Goal: Information Seeking & Learning: Learn about a topic

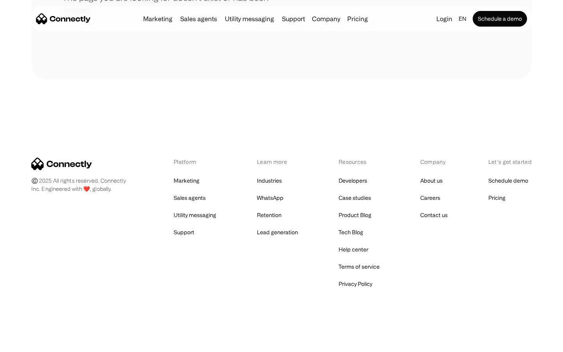
scroll to position [143, 0]
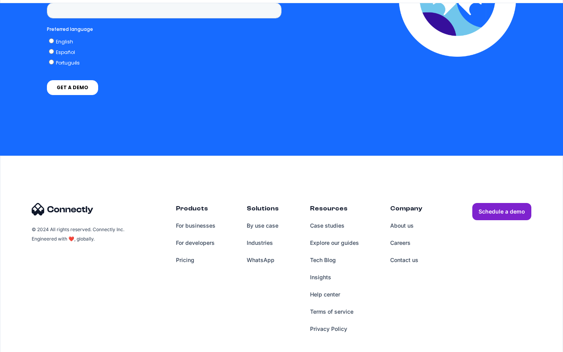
scroll to position [1544, 0]
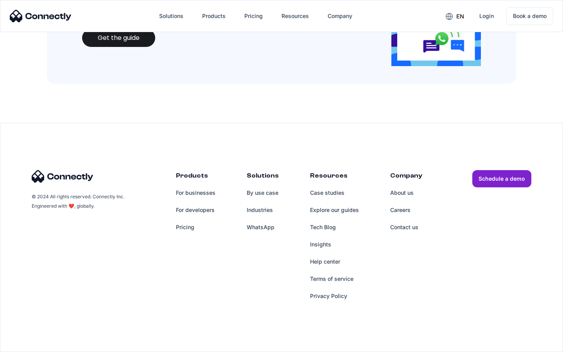
scroll to position [849, 0]
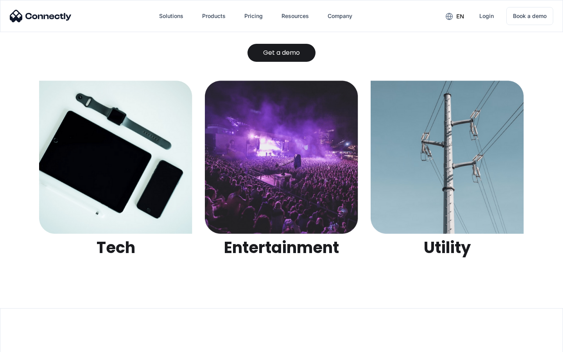
scroll to position [2465, 0]
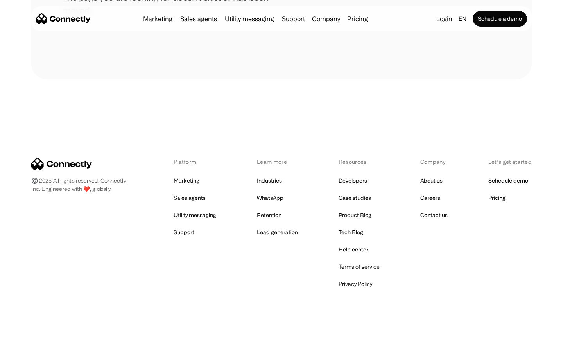
scroll to position [143, 0]
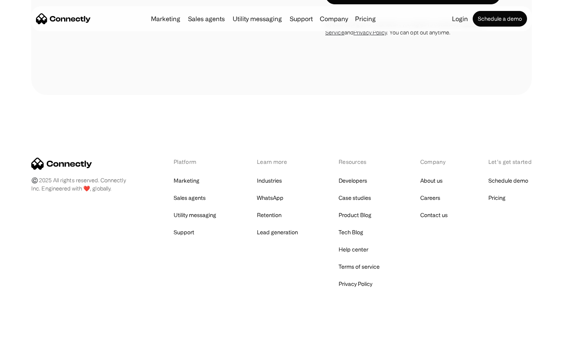
scroll to position [829, 0]
